Goal: Task Accomplishment & Management: Complete application form

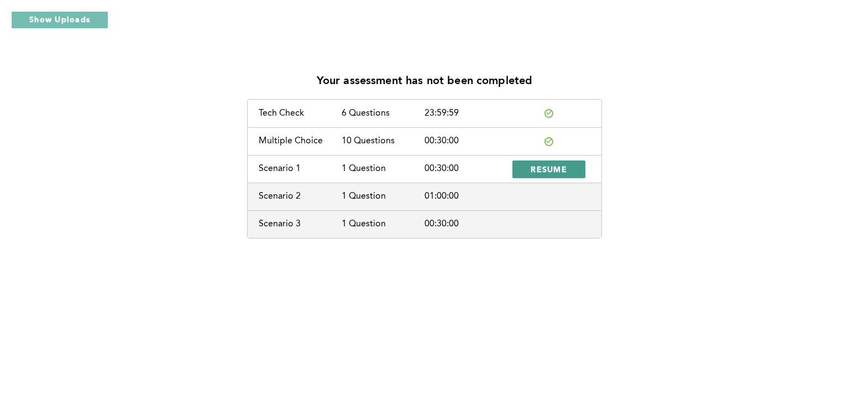
click at [545, 169] on span "RESUME" at bounding box center [549, 169] width 36 height 11
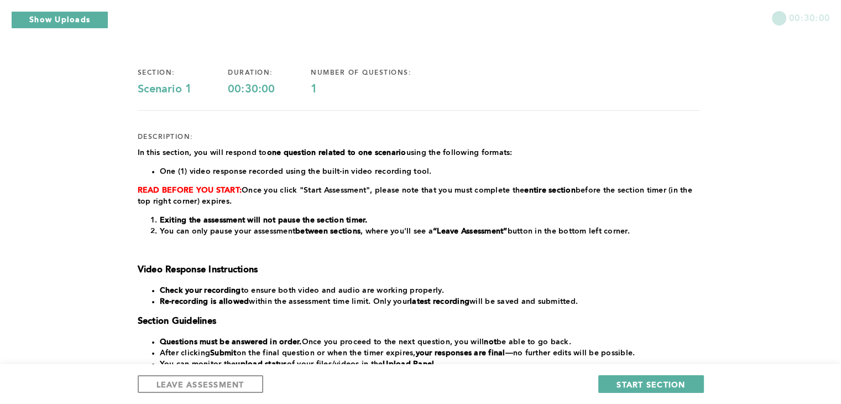
scroll to position [66, 0]
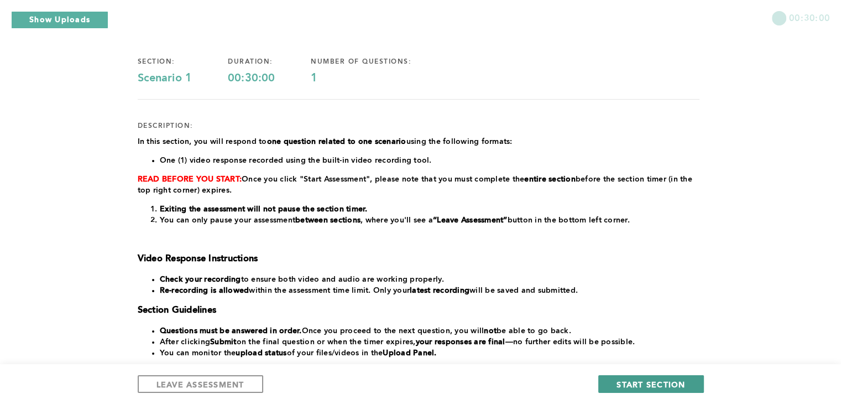
click at [630, 384] on span "START SECTION" at bounding box center [650, 384] width 69 height 11
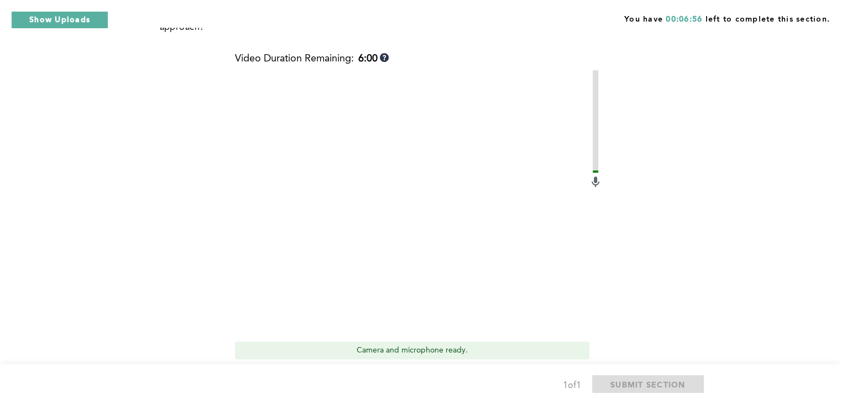
scroll to position [354, 0]
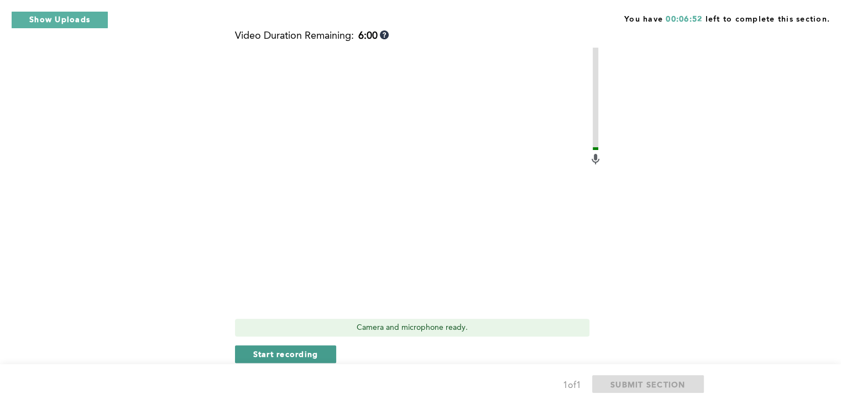
click at [280, 348] on span "Start recording" at bounding box center [285, 353] width 65 height 11
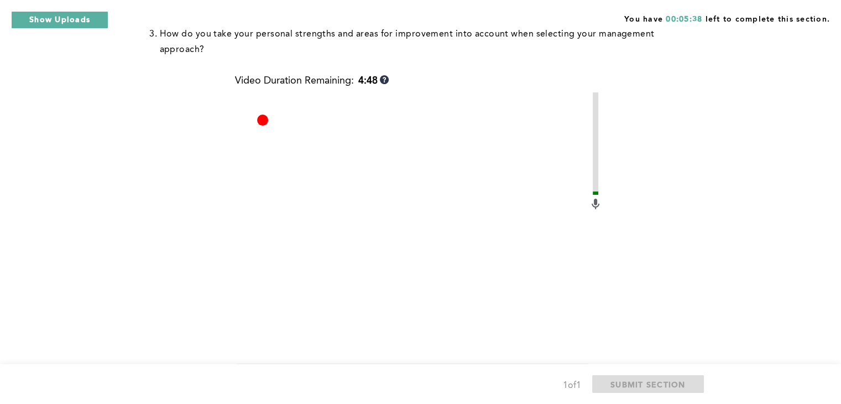
scroll to position [376, 0]
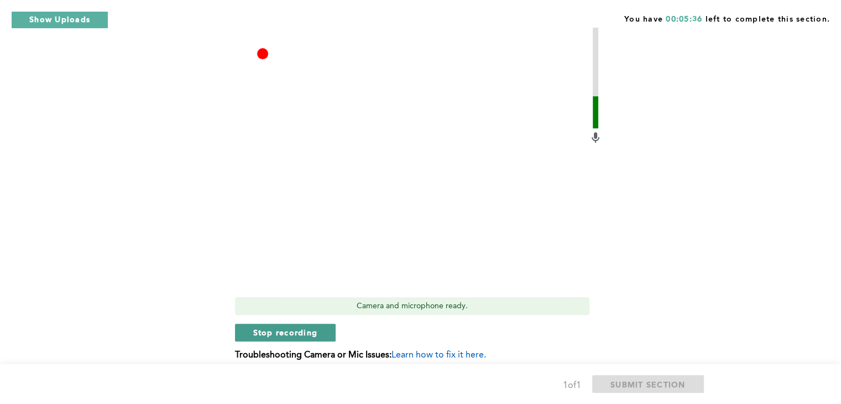
click at [322, 323] on button "Stop recording" at bounding box center [285, 332] width 101 height 18
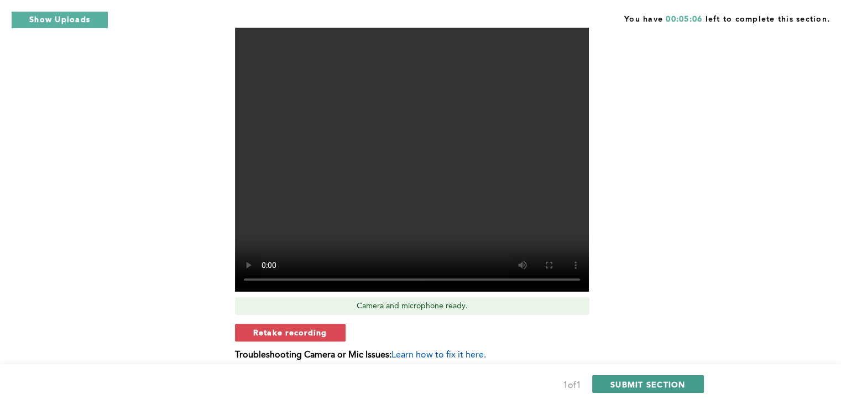
click at [626, 383] on span "SUBMIT SECTION" at bounding box center [647, 384] width 75 height 11
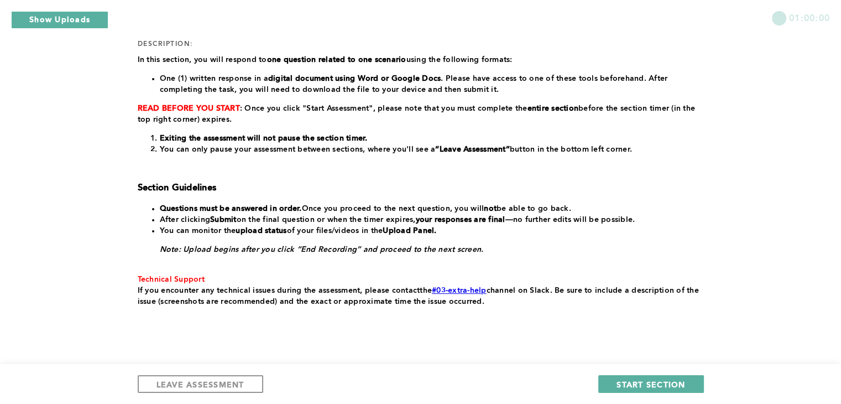
scroll to position [104, 0]
